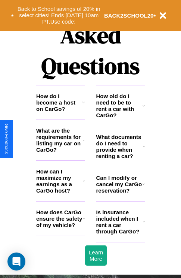
scroll to position [907, 0]
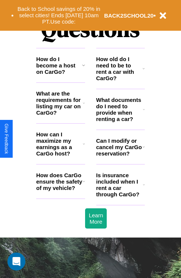
click at [120, 80] on h3 "How old do I need to be to rent a car with CarGo?" at bounding box center [120, 68] width 47 height 25
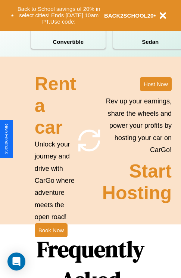
scroll to position [583, 0]
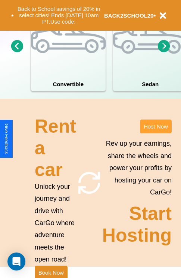
click at [156, 133] on button "Host Now" at bounding box center [156, 126] width 32 height 14
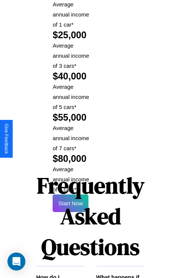
scroll to position [1101, 0]
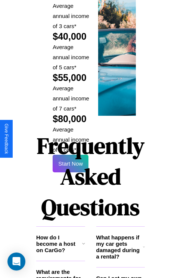
click at [71, 138] on h1 "Frequently Asked Questions" at bounding box center [90, 176] width 109 height 100
